Goal: Find specific page/section: Find specific page/section

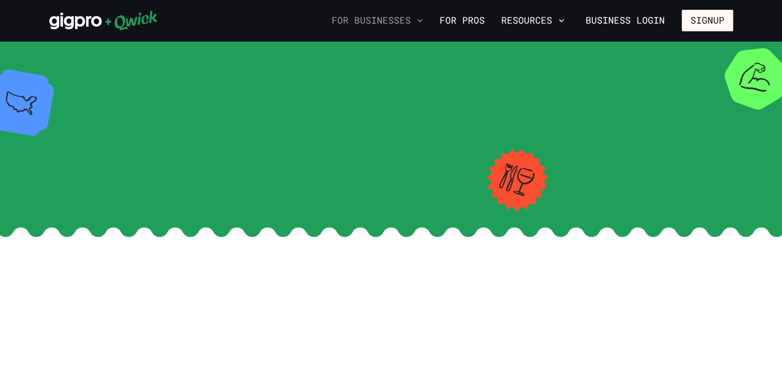
click at [422, 23] on icon "button" at bounding box center [420, 20] width 10 height 10
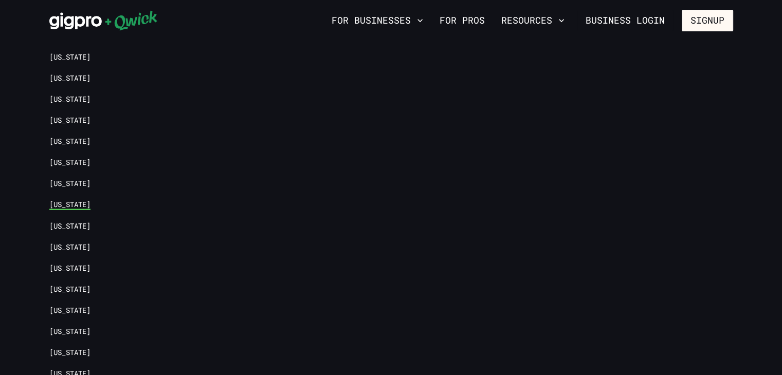
scroll to position [2097, 0]
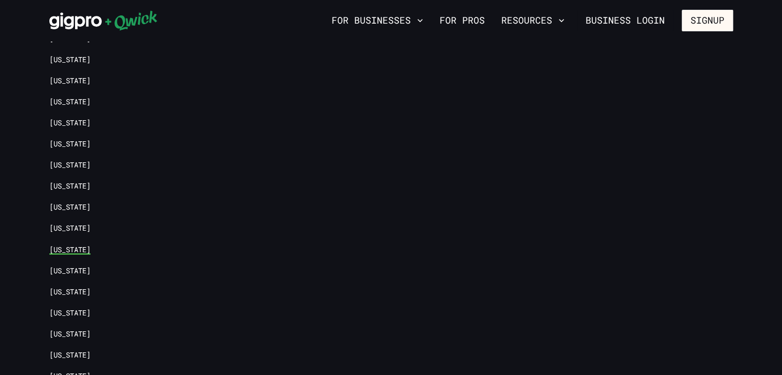
click at [58, 245] on link "[US_STATE]" at bounding box center [69, 250] width 41 height 10
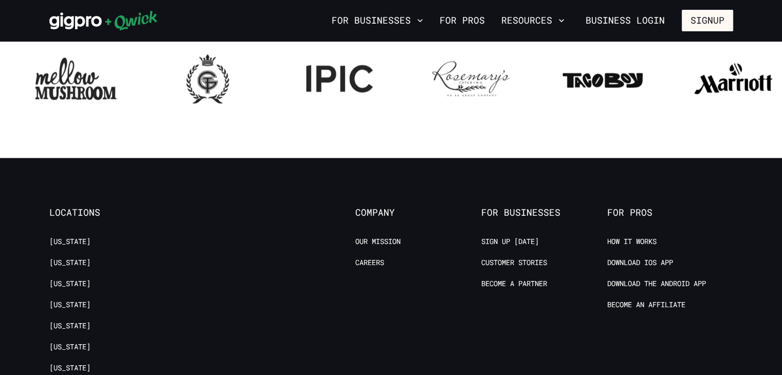
scroll to position [1439, 0]
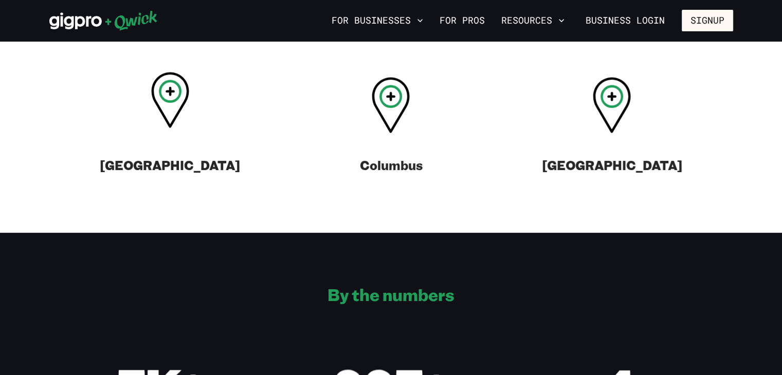
click at [168, 109] on icon at bounding box center [170, 100] width 38 height 56
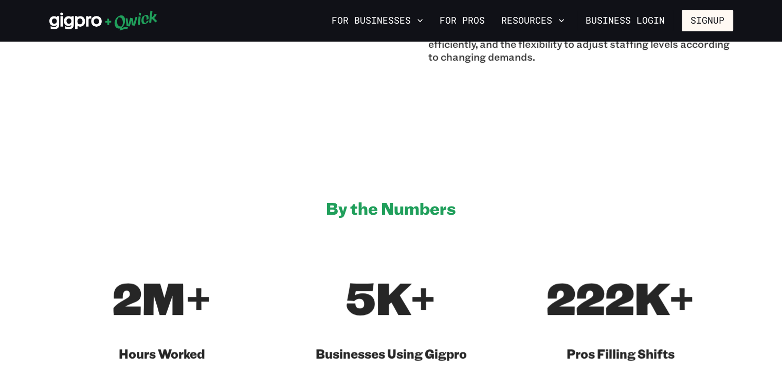
scroll to position [565, 0]
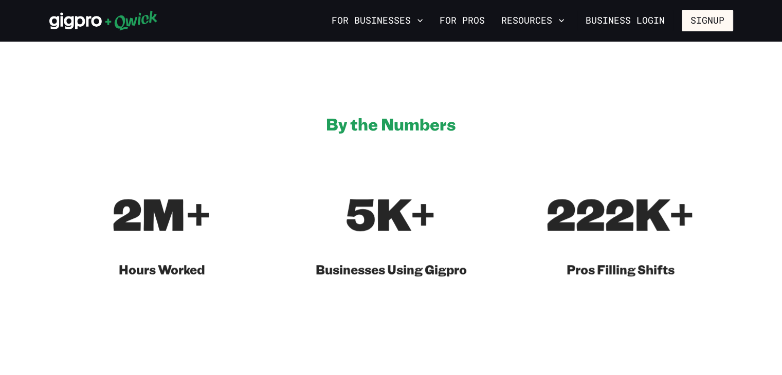
click at [364, 127] on h2 "By the Numbers" at bounding box center [391, 124] width 130 height 21
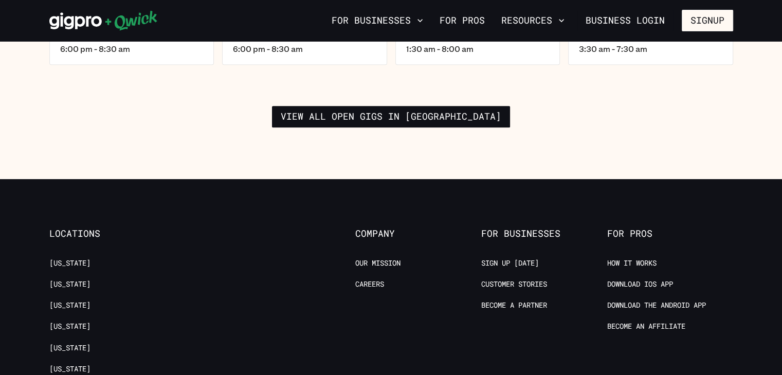
scroll to position [1696, 0]
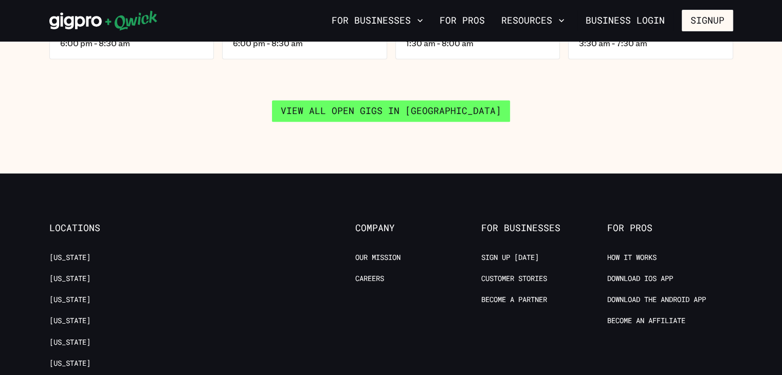
click at [312, 108] on link "View all open gigs in [GEOGRAPHIC_DATA]" at bounding box center [391, 111] width 238 height 22
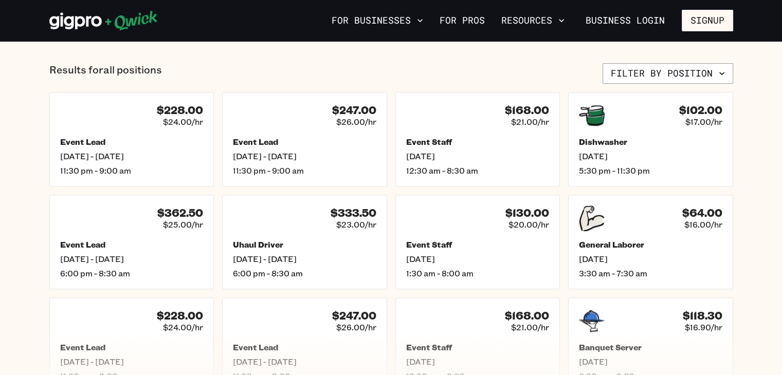
scroll to position [668, 0]
